Goal: Navigation & Orientation: Find specific page/section

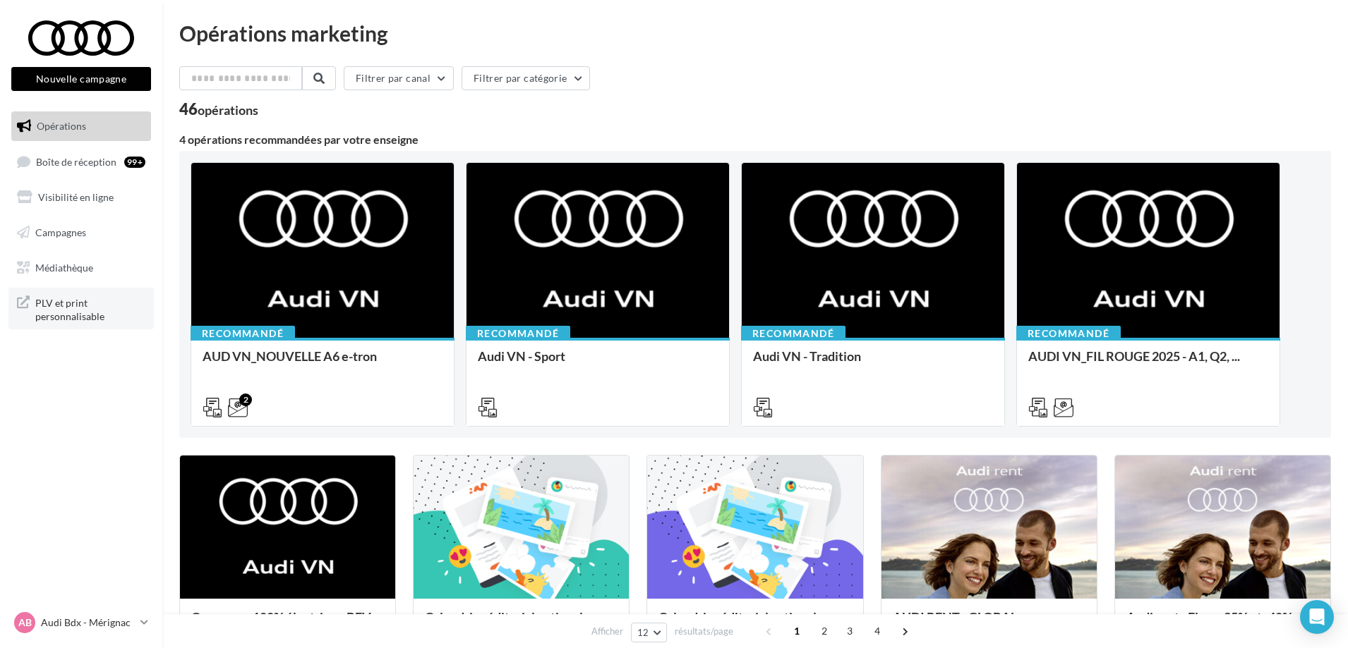
click at [54, 300] on span "PLV et print personnalisable" at bounding box center [90, 309] width 110 height 30
click at [73, 615] on div "AB Audi Bdx - Mérignac audi-33700-del" at bounding box center [74, 622] width 121 height 21
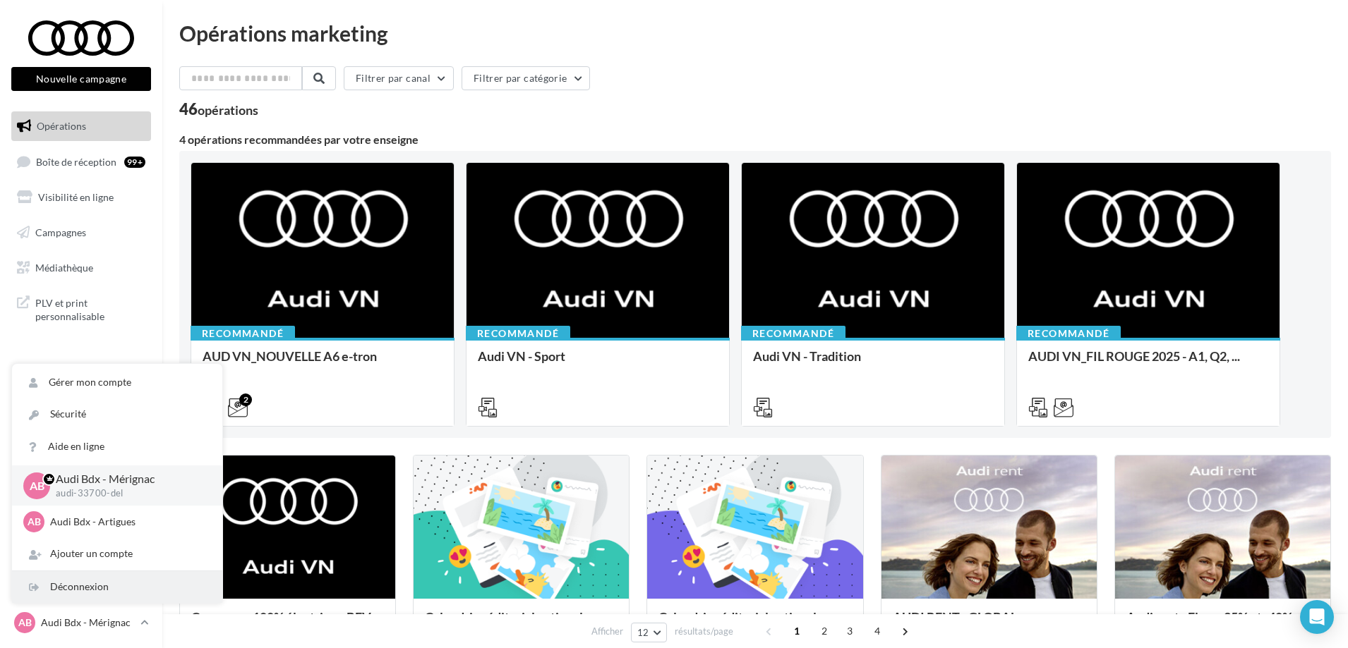
click at [95, 583] on div "Déconnexion" at bounding box center [117, 588] width 210 height 32
